Goal: Task Accomplishment & Management: Complete application form

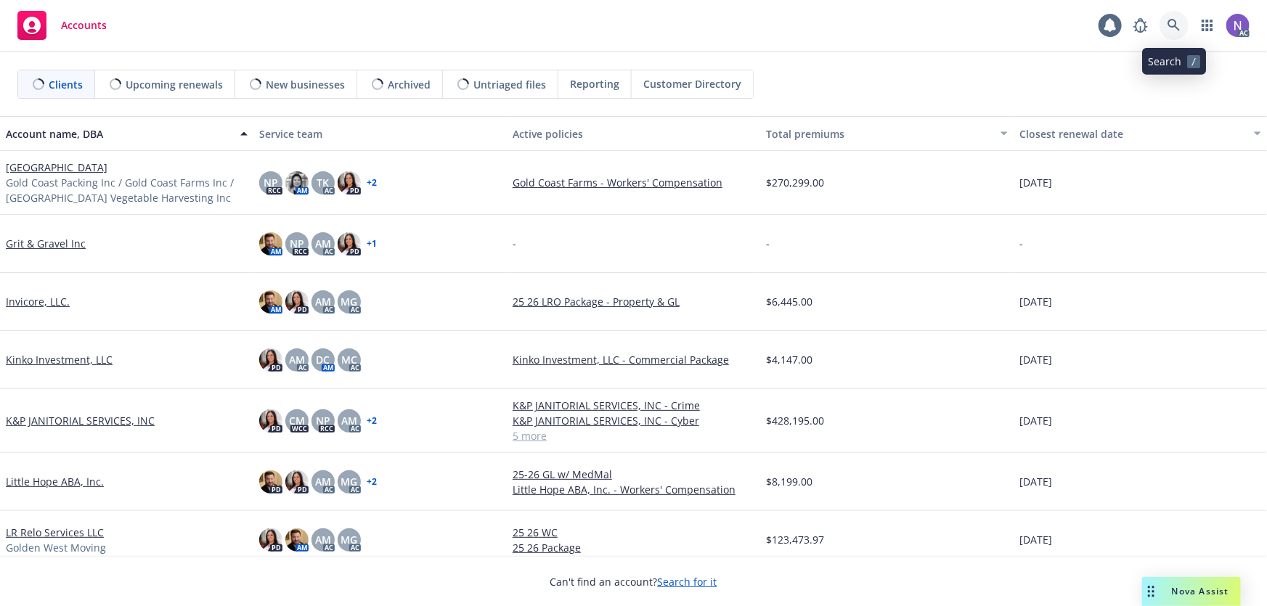
click at [1170, 28] on icon at bounding box center [1174, 25] width 13 height 13
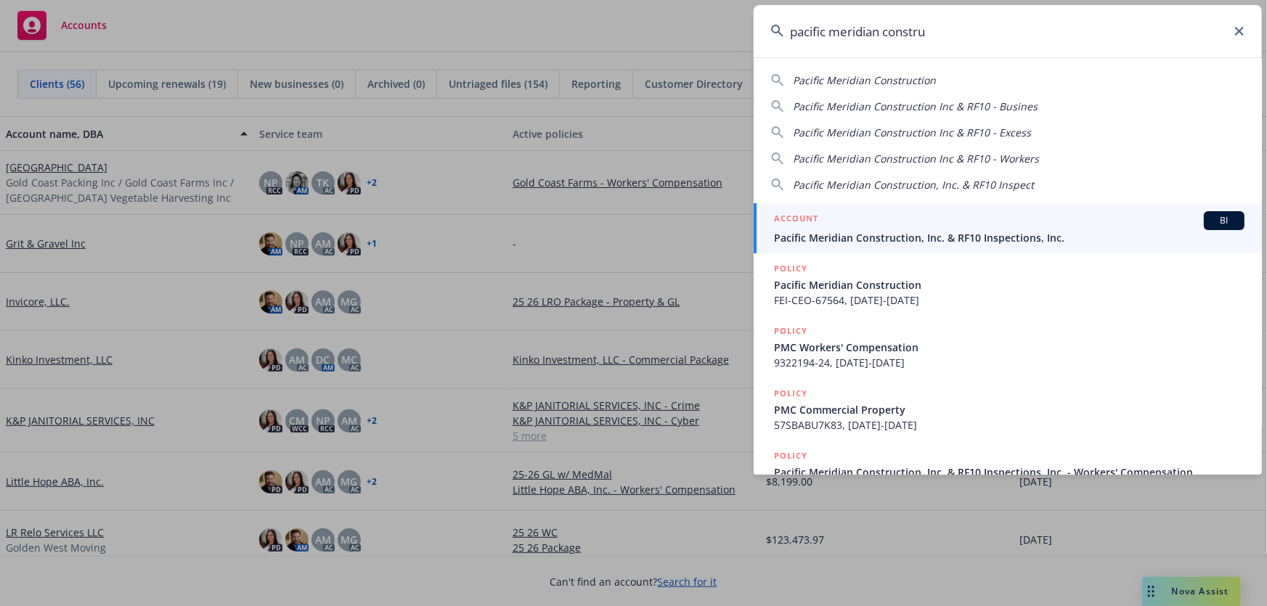
type input "pacific meridian constru"
click at [869, 236] on span "Pacific Meridian Construction, Inc. & RF10 Inspections, Inc." at bounding box center [1009, 237] width 471 height 15
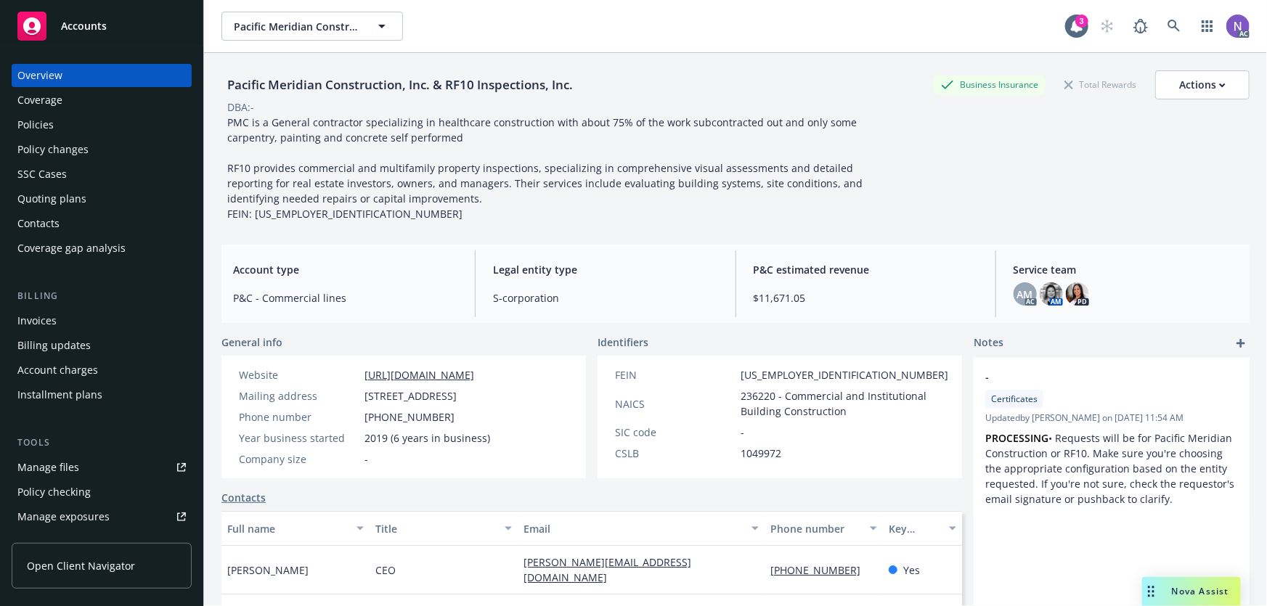
click at [117, 126] on div "Policies" at bounding box center [101, 124] width 168 height 23
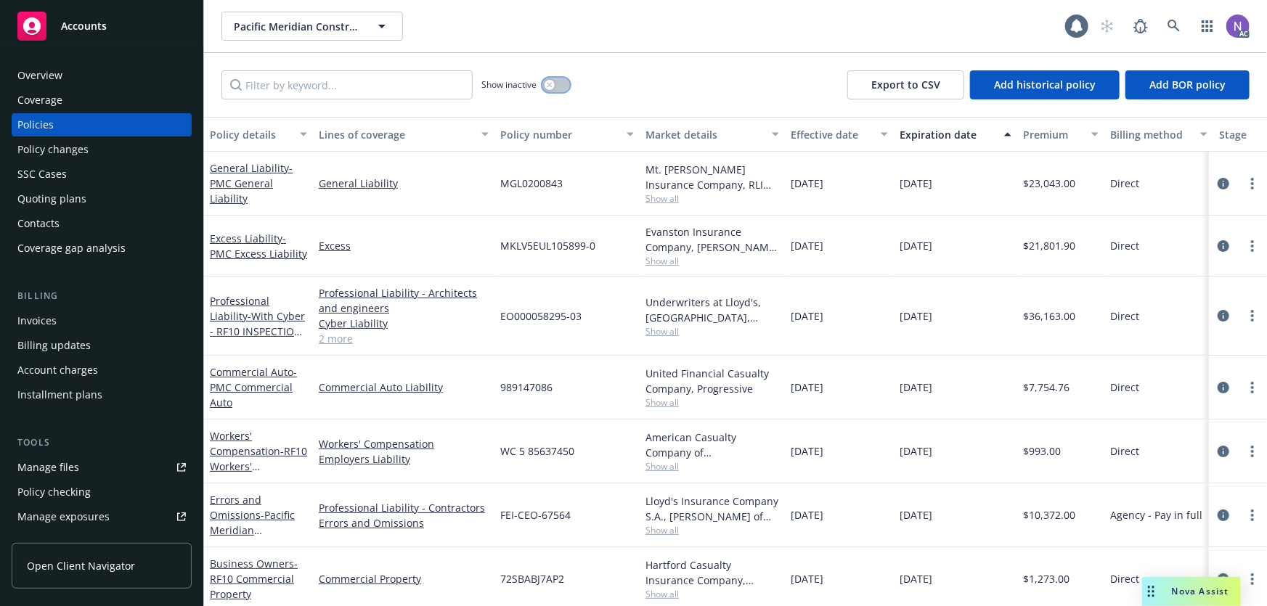
click at [553, 82] on div "button" at bounding box center [550, 85] width 10 height 10
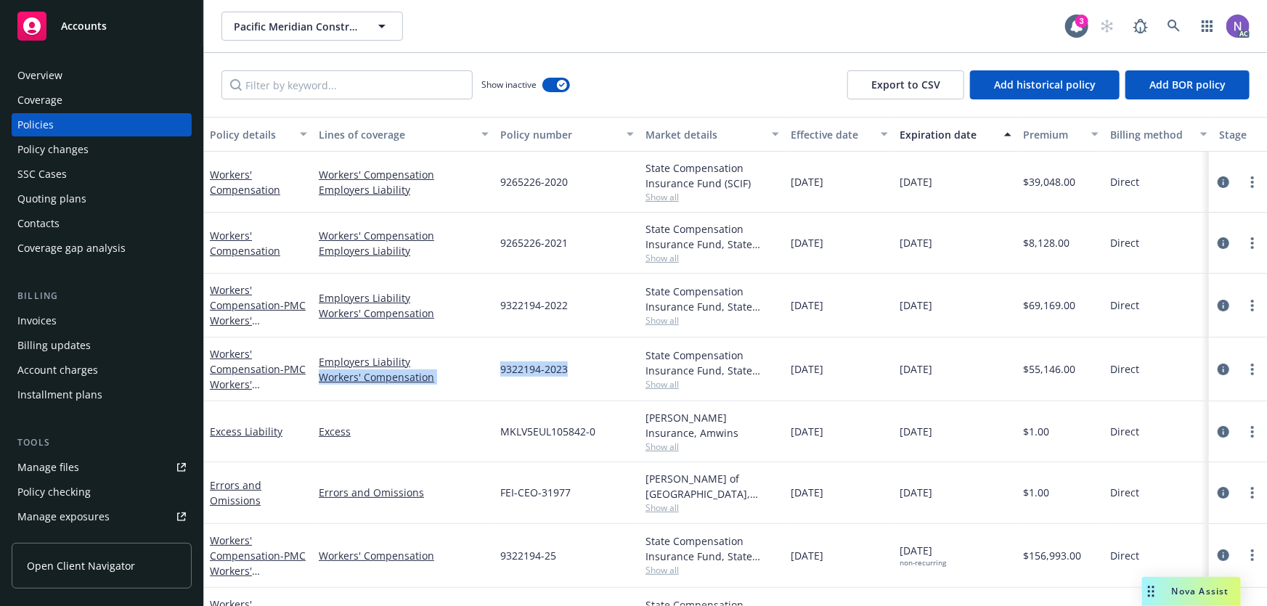
drag, startPoint x: 559, startPoint y: 372, endPoint x: 489, endPoint y: 367, distance: 70.6
click at [489, 367] on div "Workers' Compensation - PMC Workers' Compensation Employers Liability Workers' …" at bounding box center [905, 370] width 1402 height 64
click at [545, 365] on span "9322194-2023" at bounding box center [534, 369] width 68 height 15
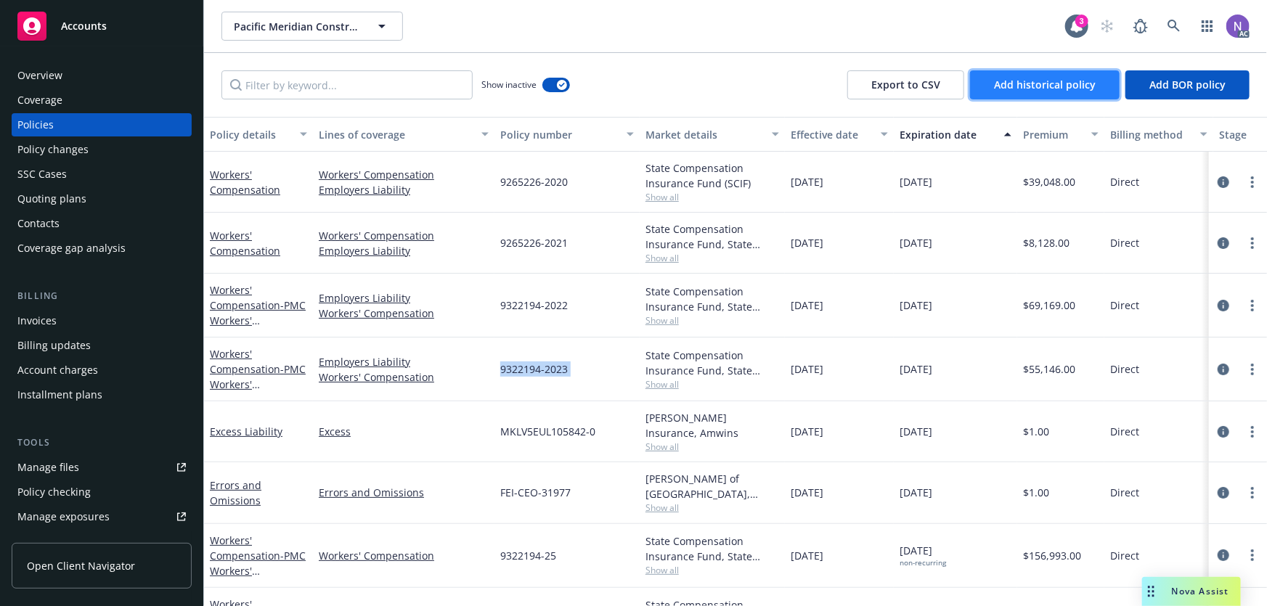
click at [1031, 92] on button "Add historical policy" at bounding box center [1045, 84] width 150 height 29
select select "other"
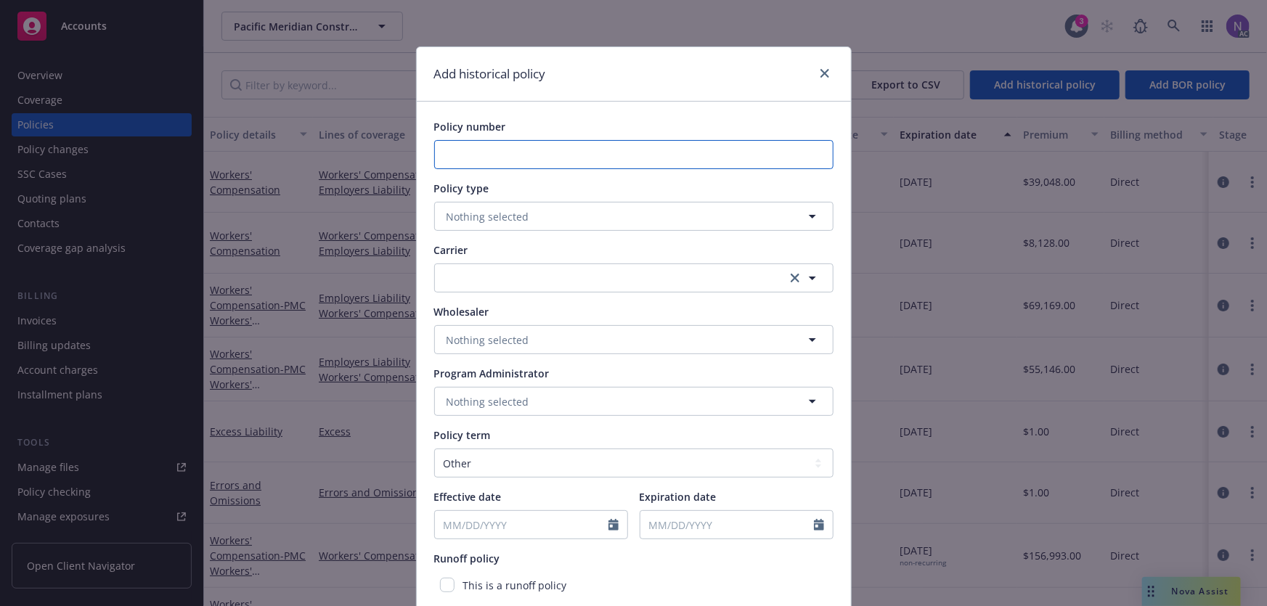
click at [568, 157] on input "Policy number" at bounding box center [633, 154] width 399 height 29
paste input "9322194-2023"
type input "9322194-2023"
click at [563, 211] on button "Nothing selected" at bounding box center [633, 216] width 399 height 29
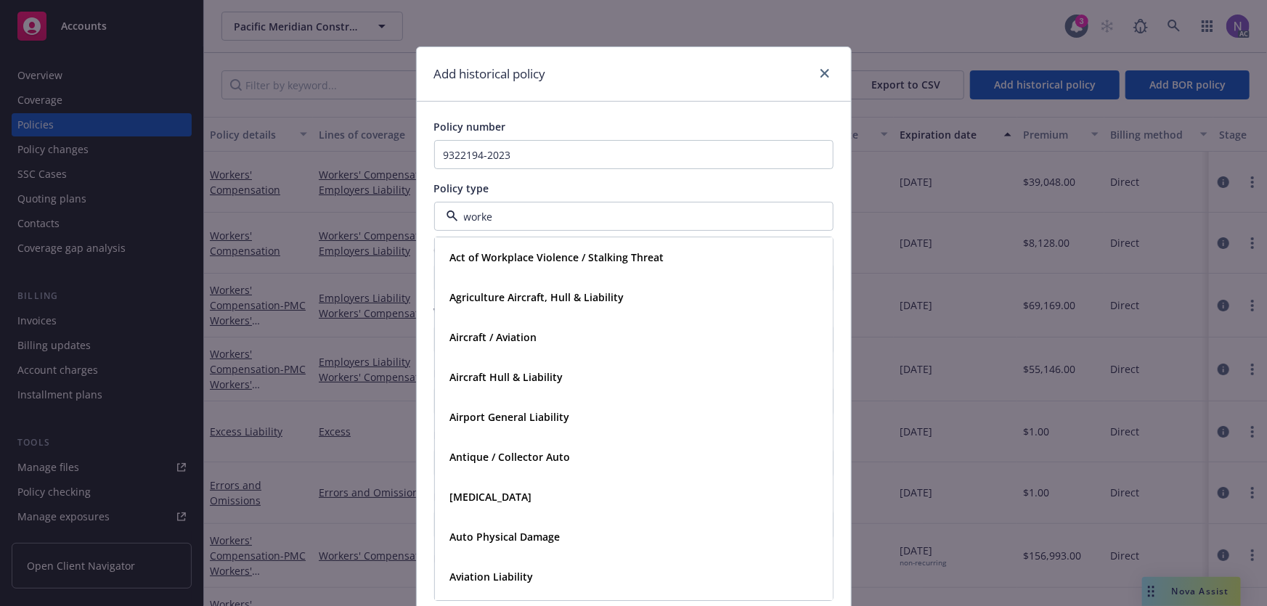
type input "worker"
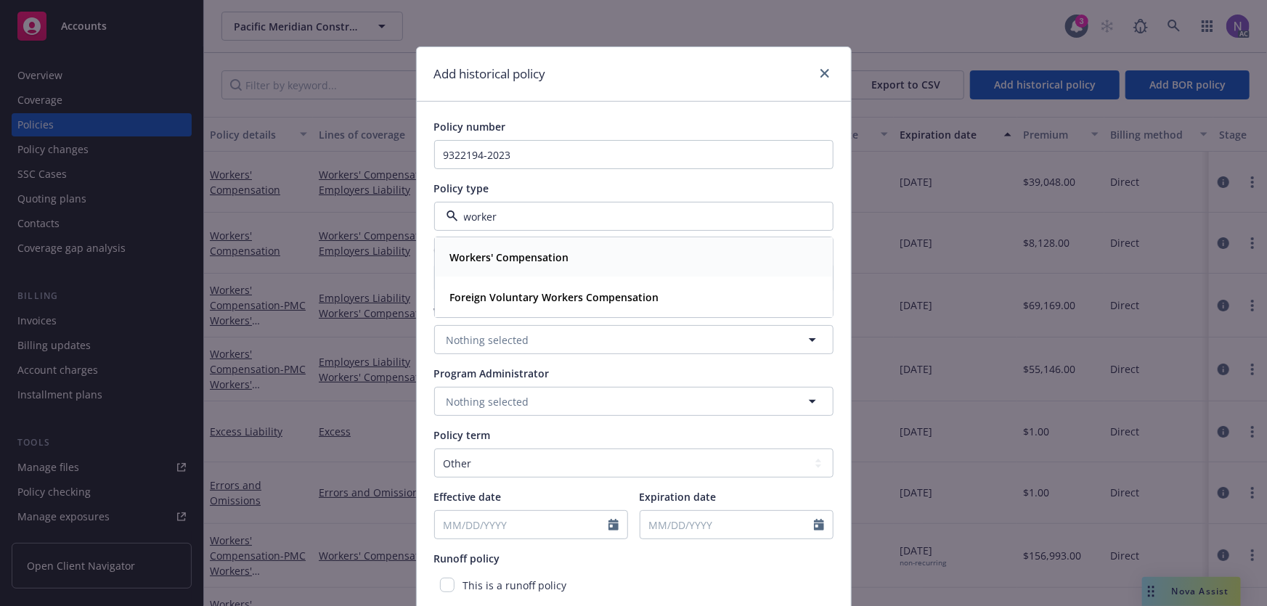
click at [546, 251] on span "Workers' Compensation" at bounding box center [509, 258] width 119 height 15
click at [528, 272] on button "button" at bounding box center [633, 278] width 399 height 29
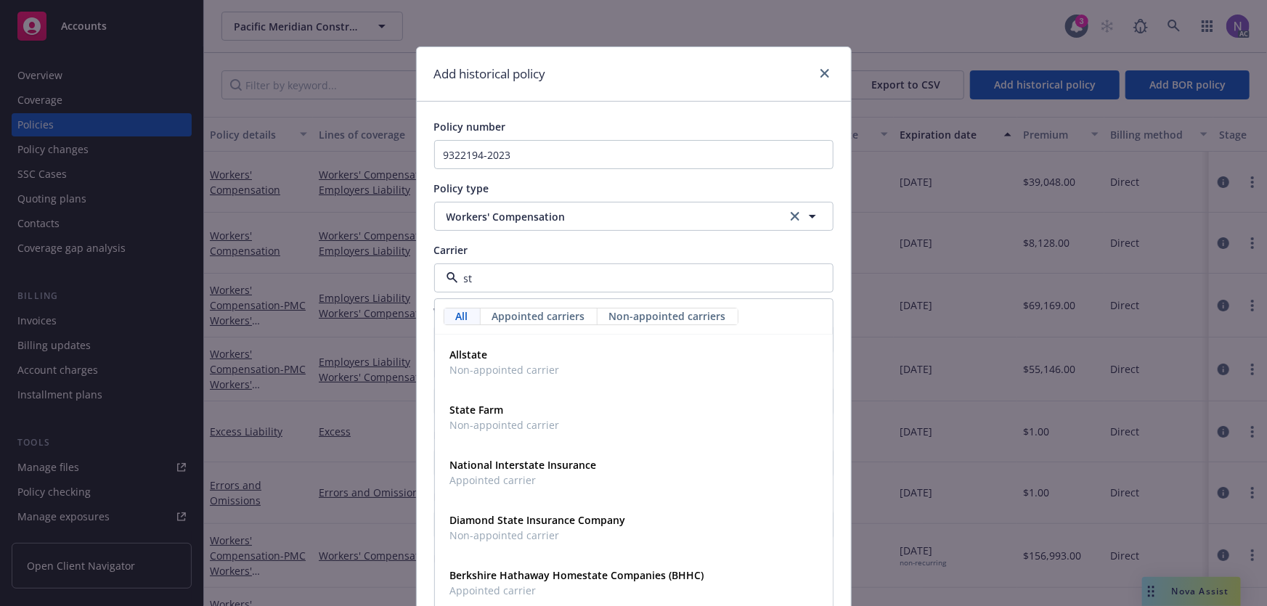
type input "s"
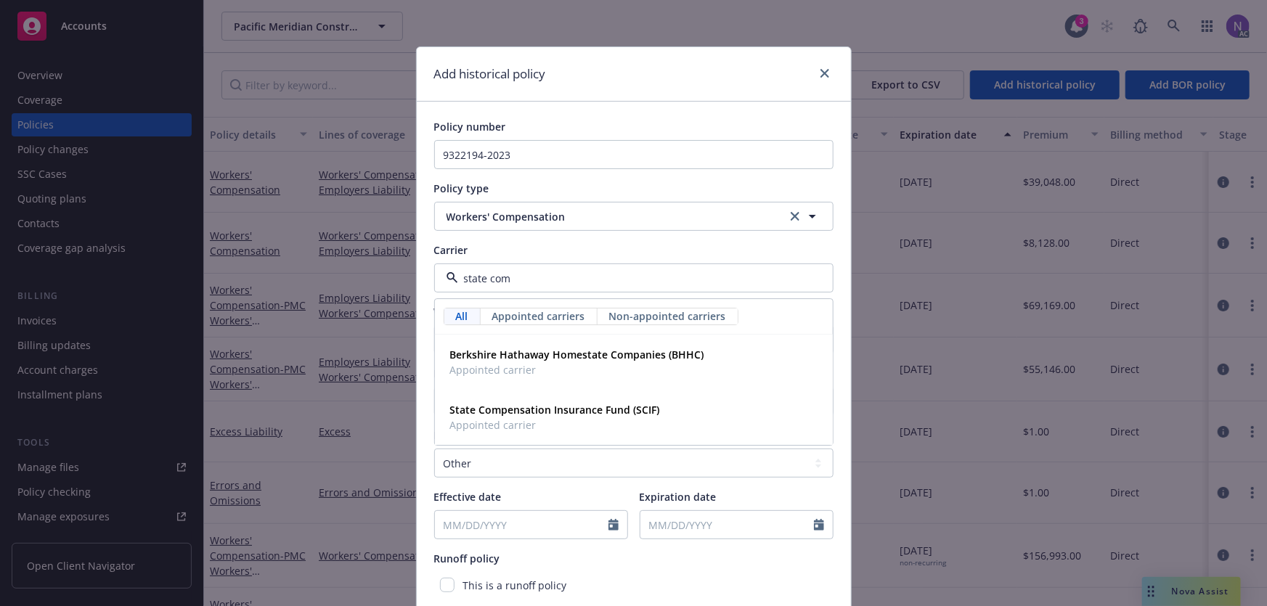
type input "state comp"
click at [599, 429] on span "Appointed carrier" at bounding box center [555, 425] width 210 height 15
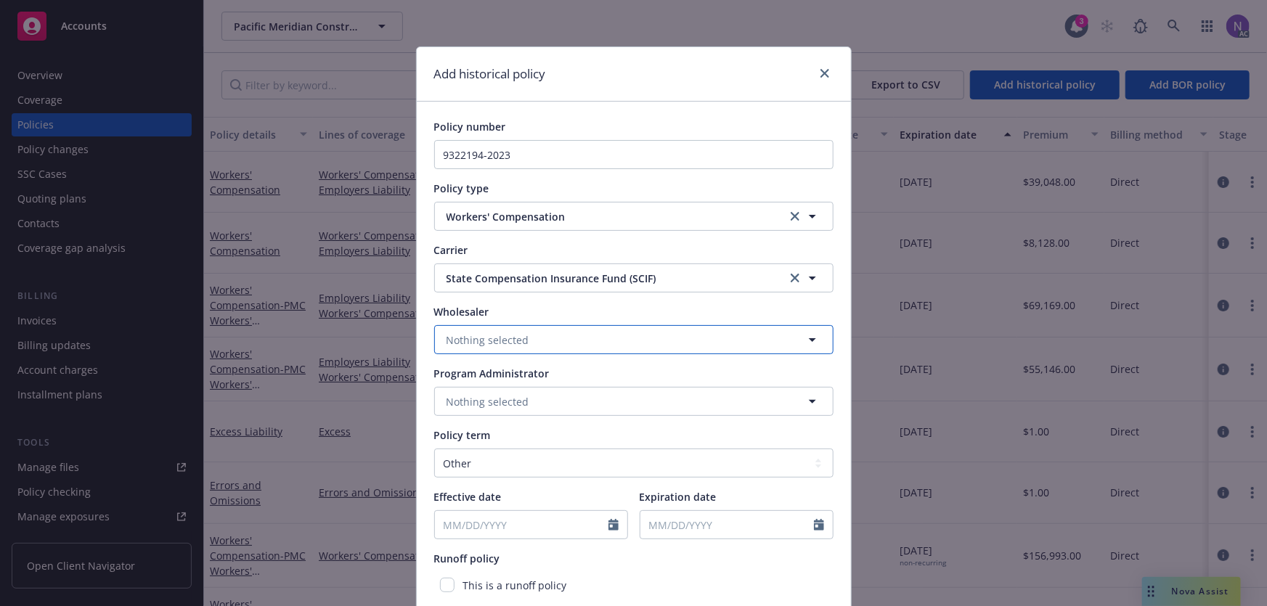
click at [566, 340] on button "Nothing selected" at bounding box center [633, 339] width 399 height 29
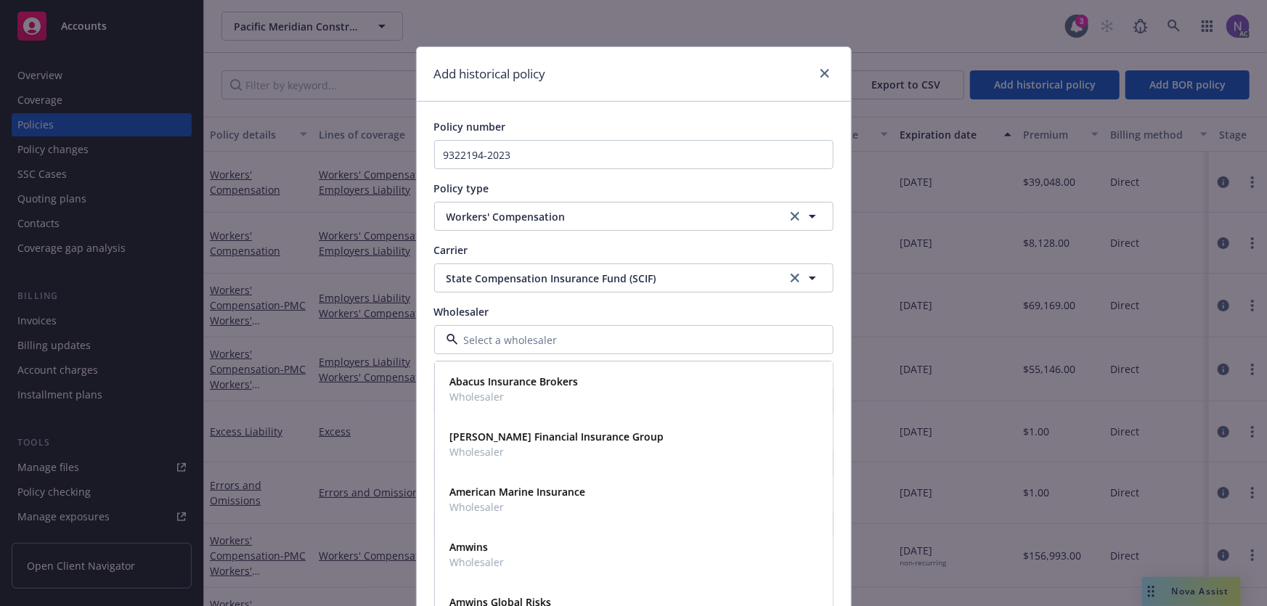
click at [566, 340] on input at bounding box center [631, 340] width 346 height 15
click at [720, 310] on div "Wholesaler" at bounding box center [633, 311] width 399 height 15
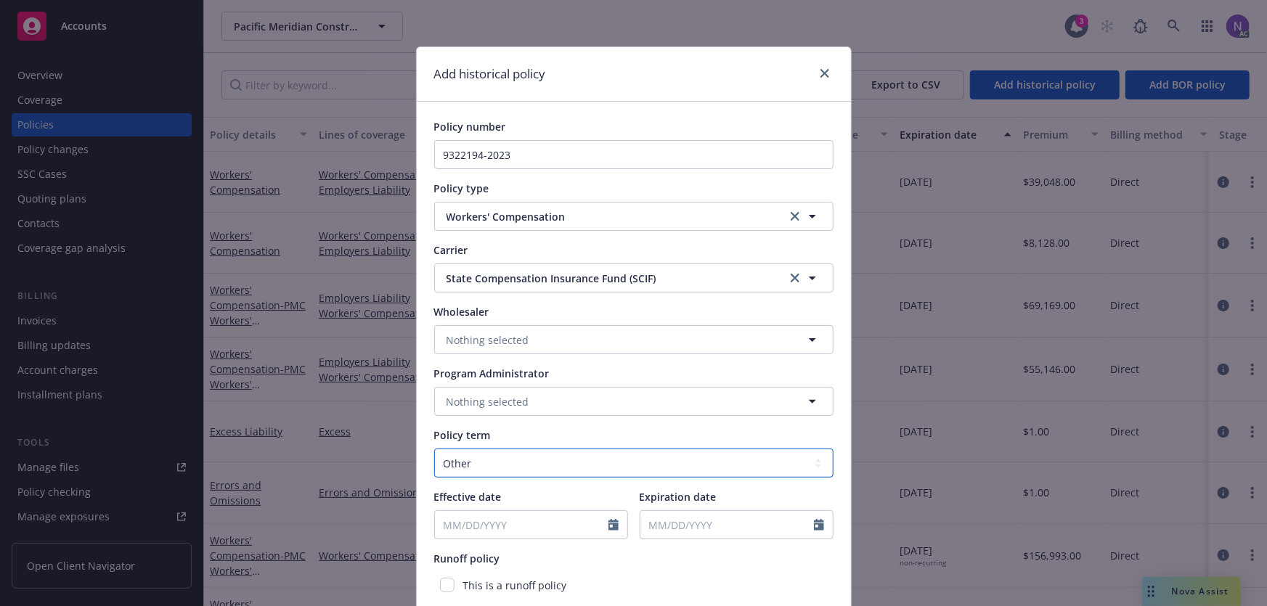
click at [524, 463] on select "Select policy term 12 Month 6 Month 4 Month 3 Month 2 Month 1 Month 36 Month (3…" at bounding box center [633, 463] width 399 height 29
select select "12"
click at [434, 449] on select "Select policy term 12 Month 6 Month 4 Month 3 Month 2 Month 1 Month 36 Month (3…" at bounding box center [633, 463] width 399 height 29
select select "9"
click at [489, 535] on input "Effective date" at bounding box center [522, 525] width 174 height 28
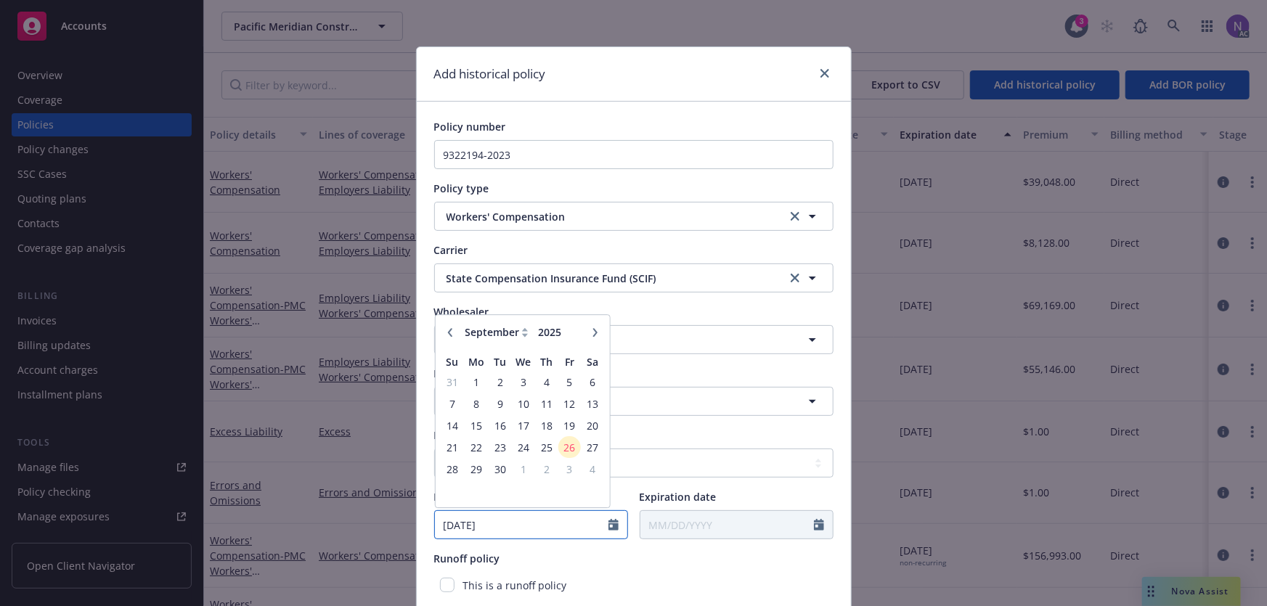
type input "[DATE]"
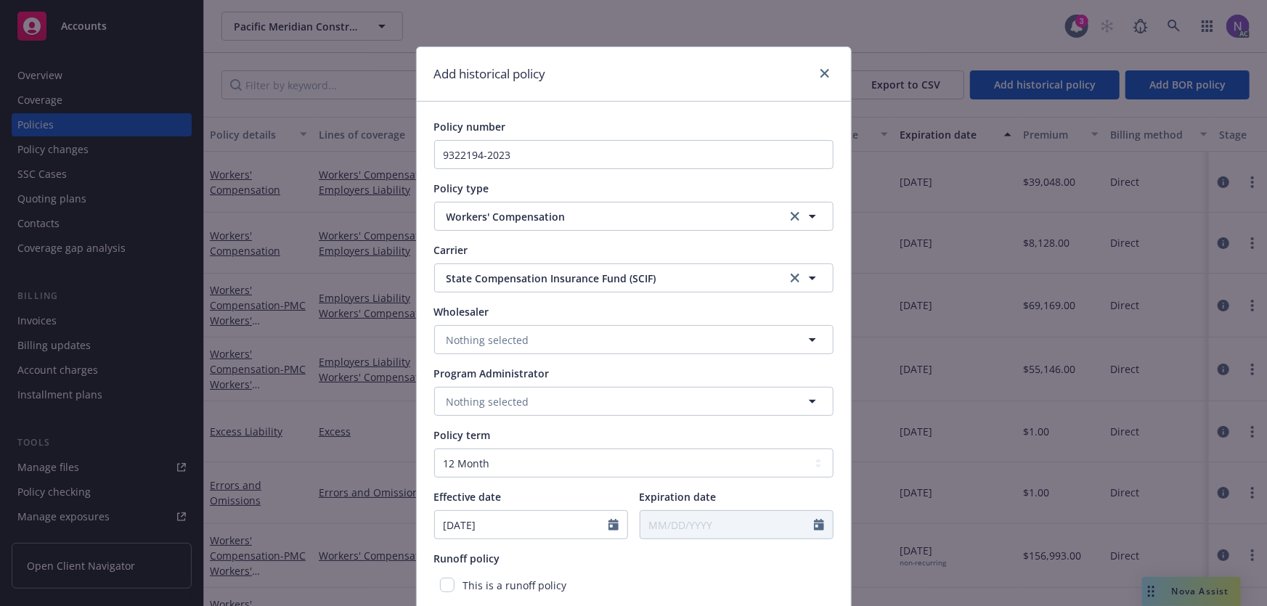
type input "[DATE]"
click at [526, 545] on div "Policy number 9322194-2023 Policy type Workers' Compensation Carrier State Comp…" at bounding box center [633, 390] width 399 height 542
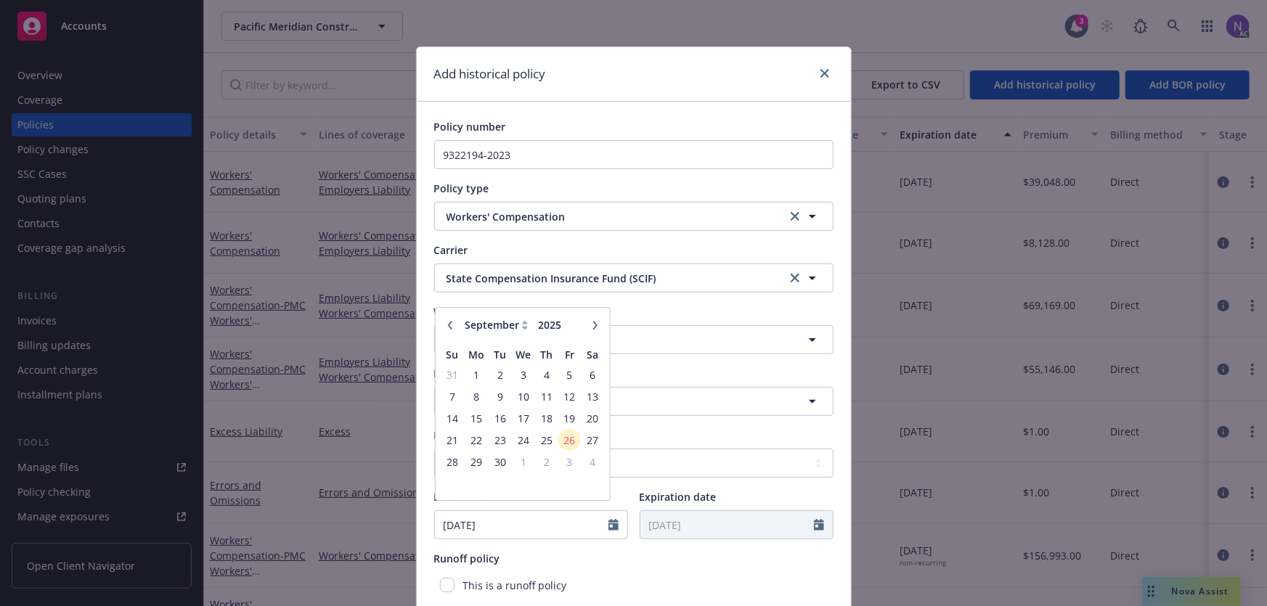
scroll to position [183, 0]
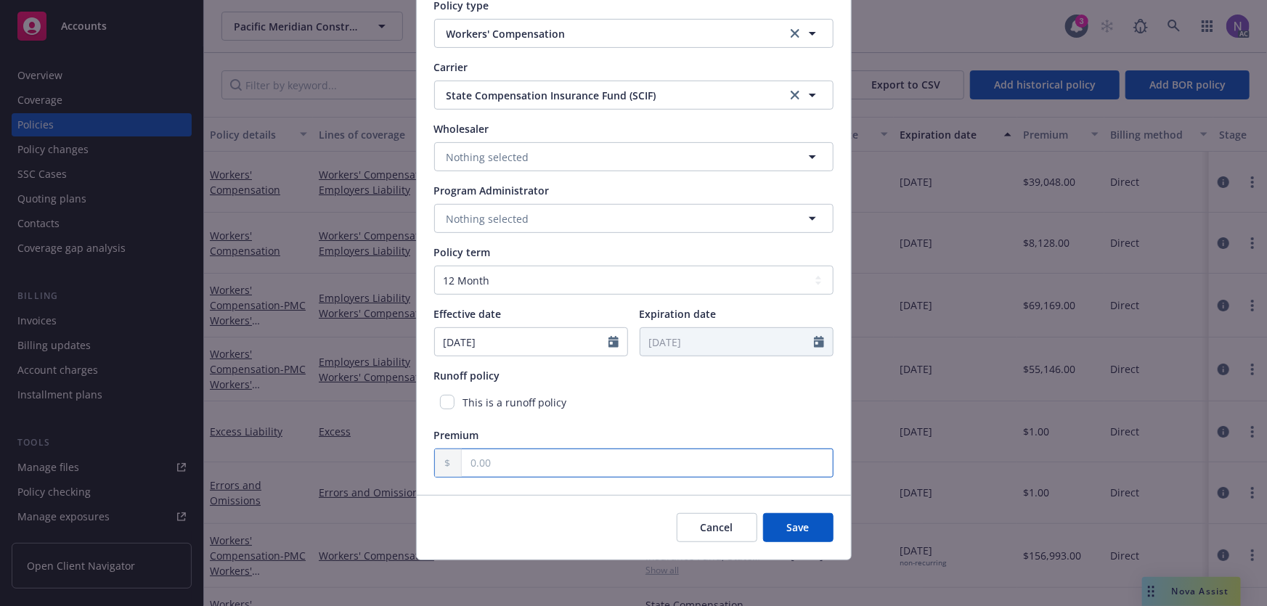
click at [472, 450] on input "text" at bounding box center [647, 464] width 371 height 28
type input "1.00"
click at [799, 536] on button "Save" at bounding box center [798, 527] width 70 height 29
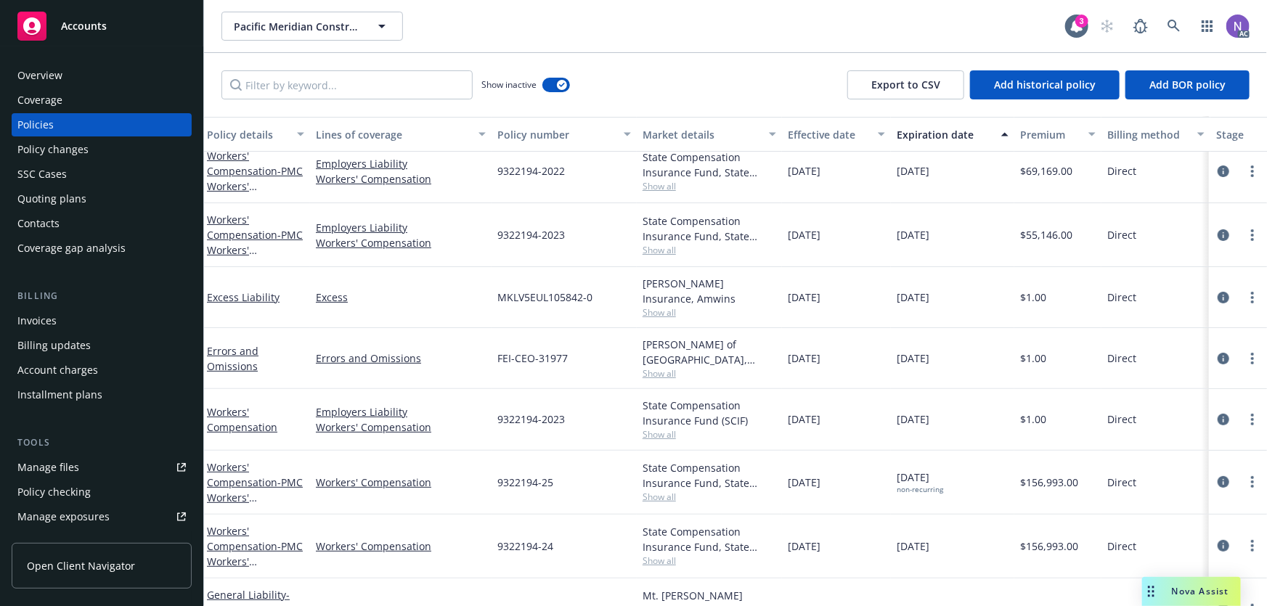
scroll to position [131, 0]
